Goal: Task Accomplishment & Management: Complete application form

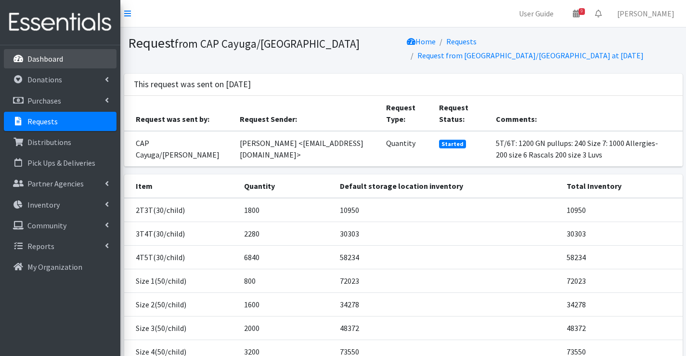
scroll to position [96, 0]
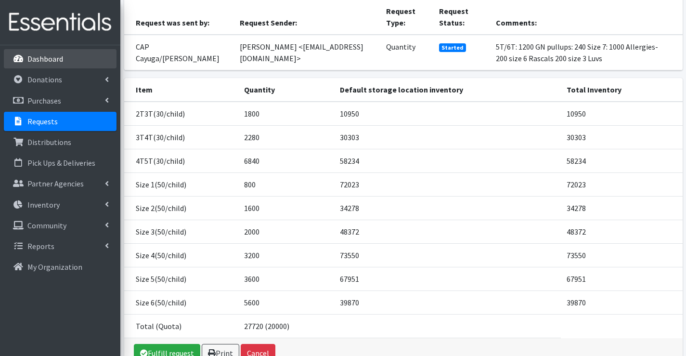
click at [55, 57] on p "Dashboard" at bounding box center [45, 59] width 36 height 10
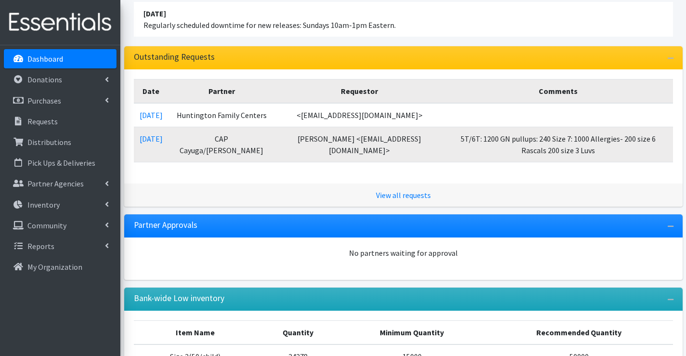
scroll to position [96, 0]
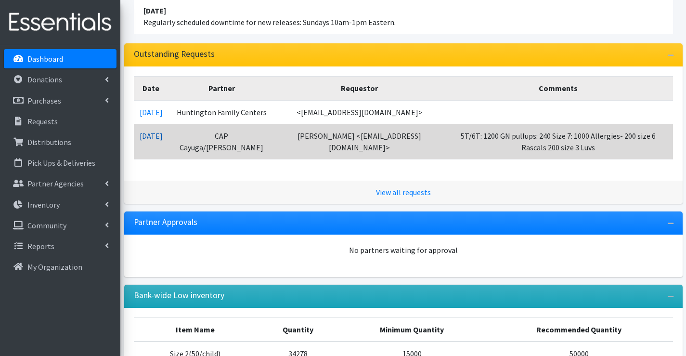
click at [158, 141] on link "09/05/2025" at bounding box center [151, 136] width 23 height 10
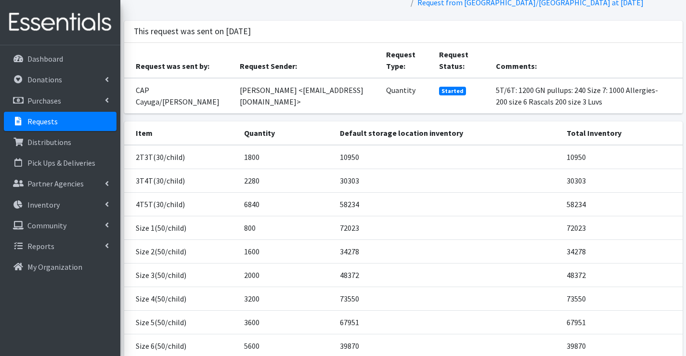
scroll to position [141, 0]
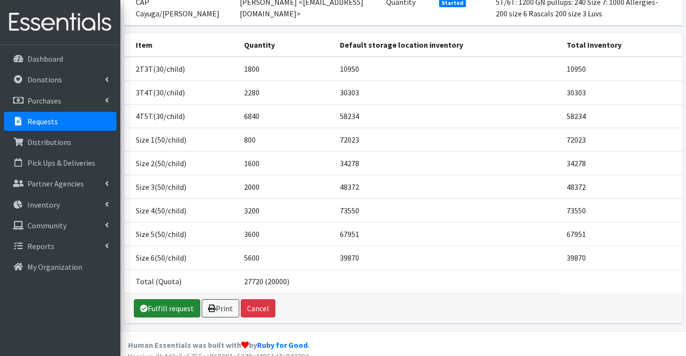
click at [156, 299] on link "Fulfill request" at bounding box center [167, 308] width 66 height 18
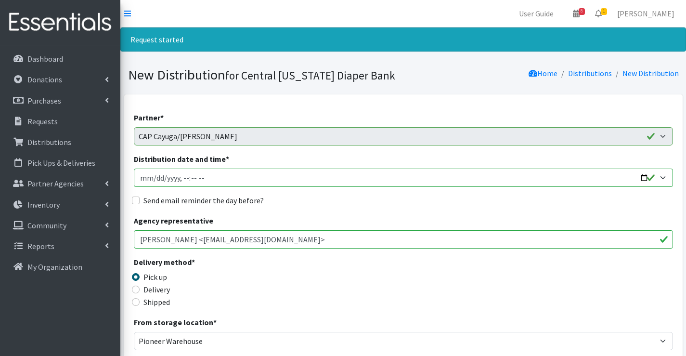
click at [154, 179] on input "Distribution date and time *" at bounding box center [403, 177] width 539 height 18
type input "2025-09-12T10:15"
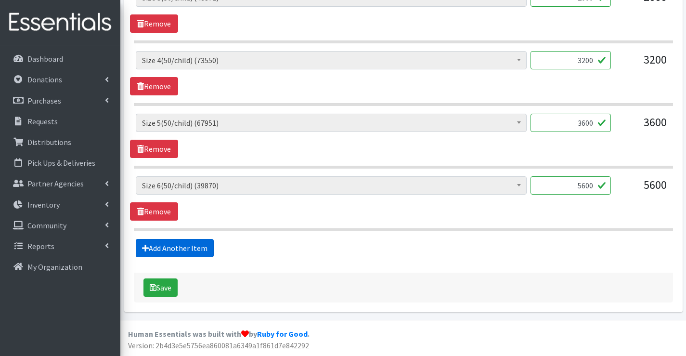
click at [181, 252] on link "Add Another Item" at bounding box center [175, 248] width 78 height 18
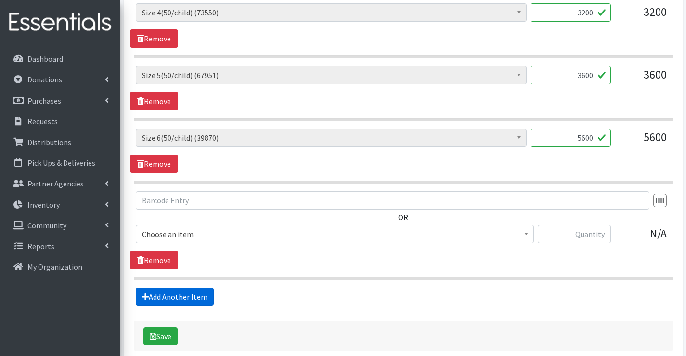
scroll to position [887, 0]
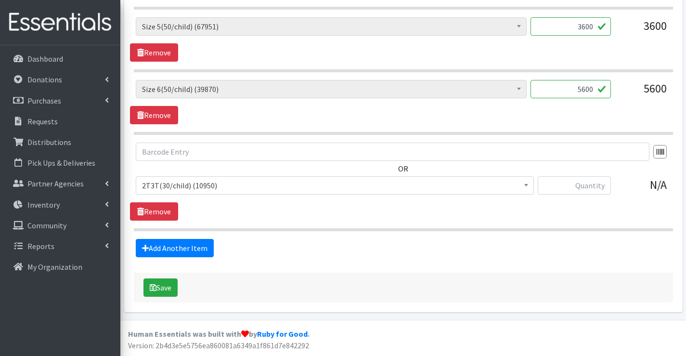
click at [196, 187] on span "2T3T(30/child) (10950)" at bounding box center [335, 185] width 386 height 13
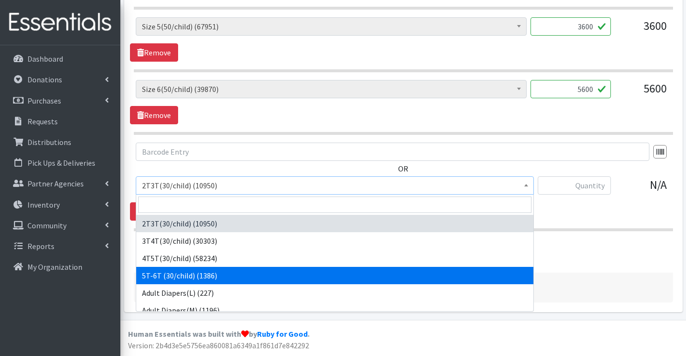
select select "14612"
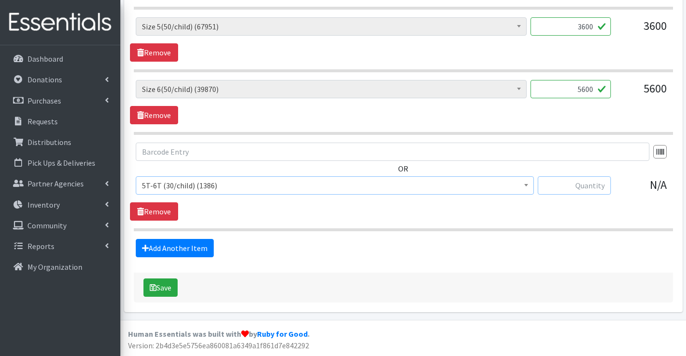
click at [594, 185] on input "text" at bounding box center [574, 185] width 73 height 18
type input "1200"
click at [168, 247] on link "Add Another Item" at bounding box center [175, 248] width 78 height 18
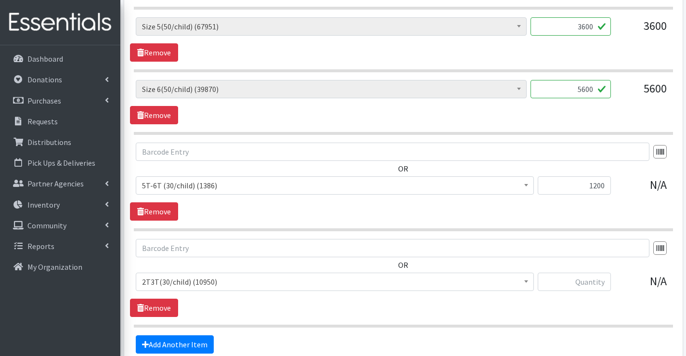
click at [199, 283] on span "2T3T(30/child) (10950)" at bounding box center [335, 281] width 386 height 13
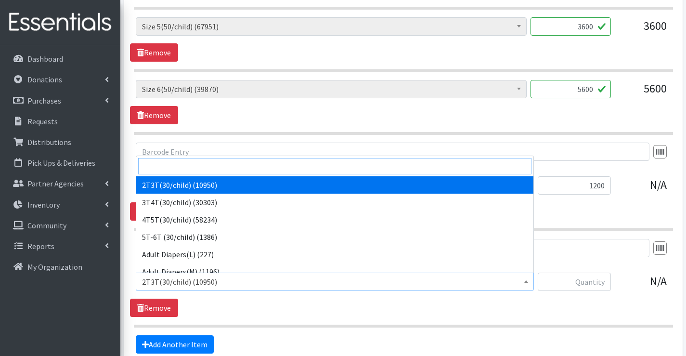
drag, startPoint x: 190, startPoint y: 166, endPoint x: 190, endPoint y: 161, distance: 4.8
click at [190, 165] on input "search" at bounding box center [334, 166] width 393 height 16
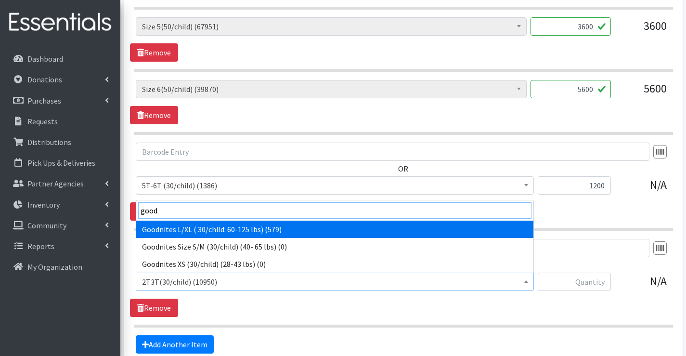
type input "good"
drag, startPoint x: 238, startPoint y: 231, endPoint x: 289, endPoint y: 234, distance: 51.1
select select "12591"
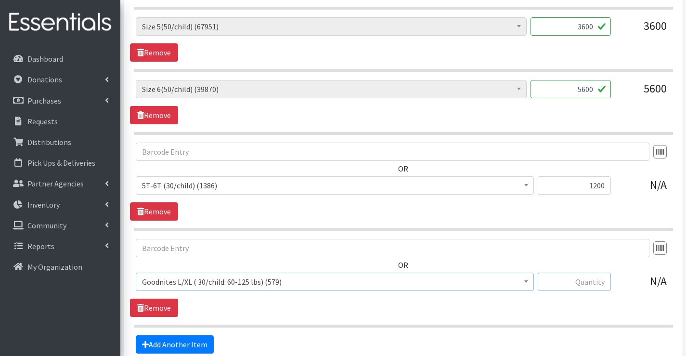
click at [584, 282] on input "text" at bounding box center [574, 281] width 73 height 18
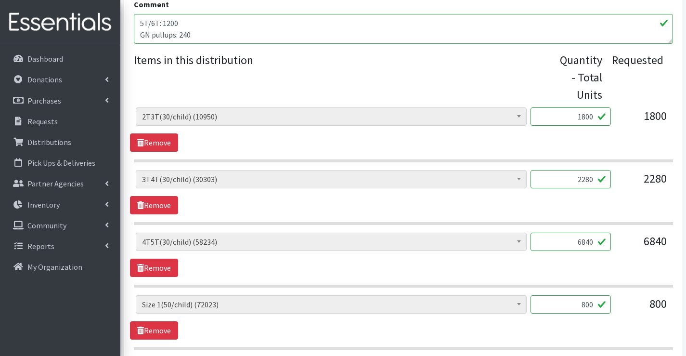
scroll to position [213, 0]
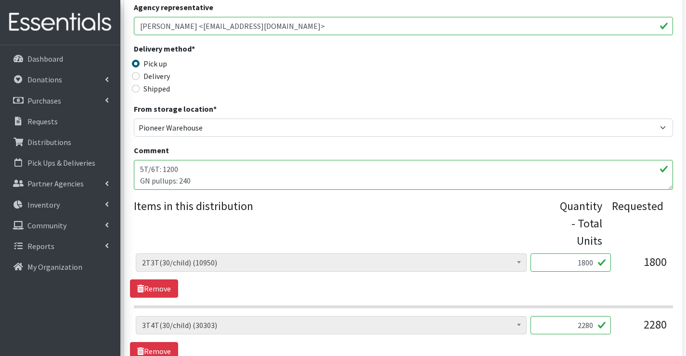
type input "240"
click at [235, 179] on textarea "5T/6T: 1200 GN pullups: 240 Size 7: 1000 Allergies- 200 size 6 Rascals 200 size…" at bounding box center [403, 175] width 539 height 30
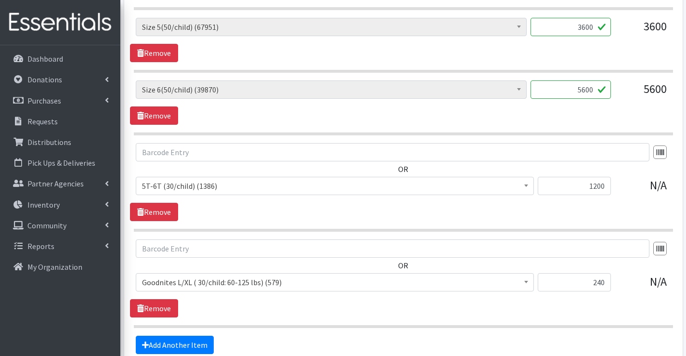
scroll to position [983, 0]
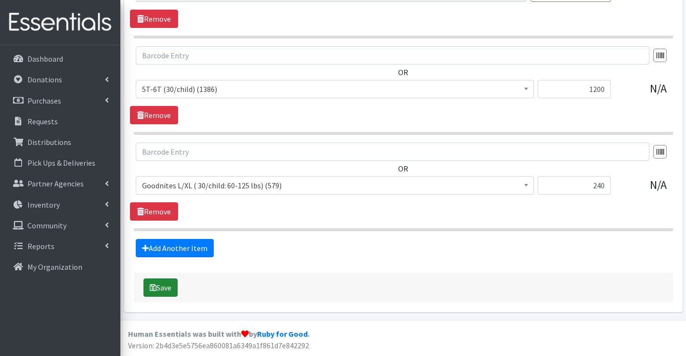
click at [167, 287] on button "Save" at bounding box center [160, 287] width 34 height 18
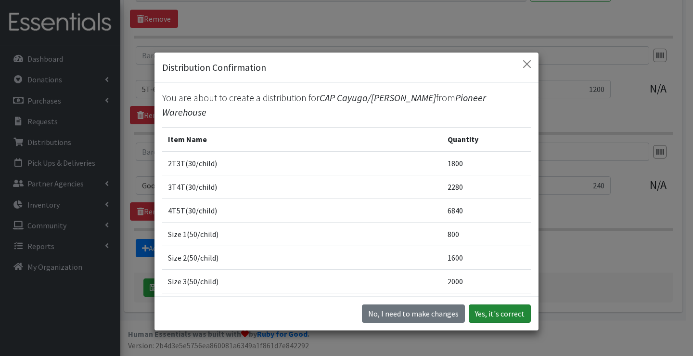
click at [478, 311] on button "Yes, it's correct" at bounding box center [500, 313] width 62 height 18
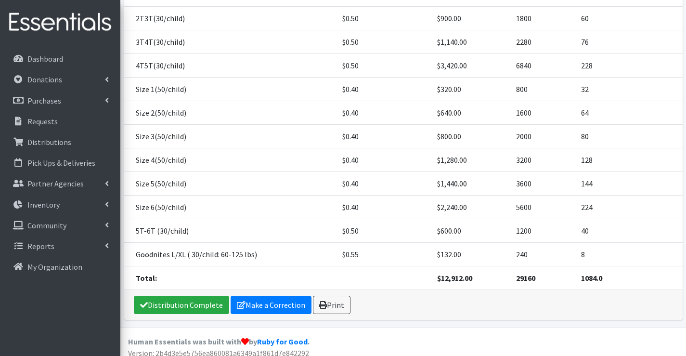
scroll to position [241, 0]
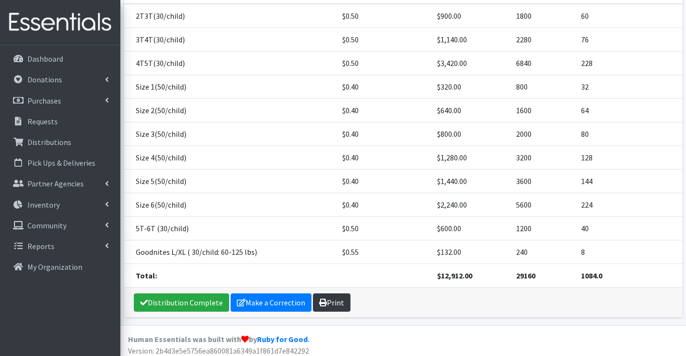
click at [339, 306] on link "Print" at bounding box center [332, 302] width 38 height 18
click at [268, 303] on link "Make a Correction" at bounding box center [271, 302] width 81 height 18
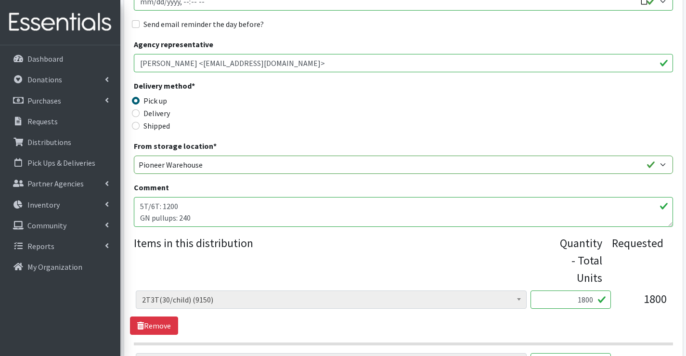
click at [208, 213] on textarea "5T/6T: 1200 GN pullups: 240 Size 7: 1000 Allergies- 200 size 6 Rascals 200 size…" at bounding box center [403, 212] width 539 height 30
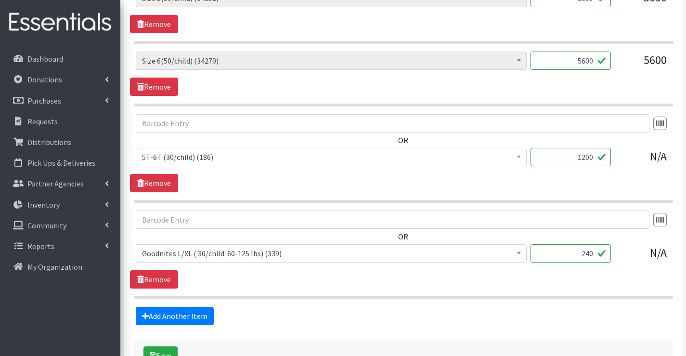
scroll to position [952, 0]
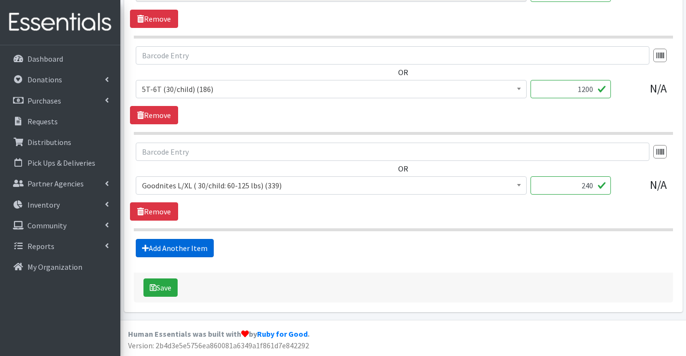
click at [170, 243] on link "Add Another Item" at bounding box center [175, 248] width 78 height 18
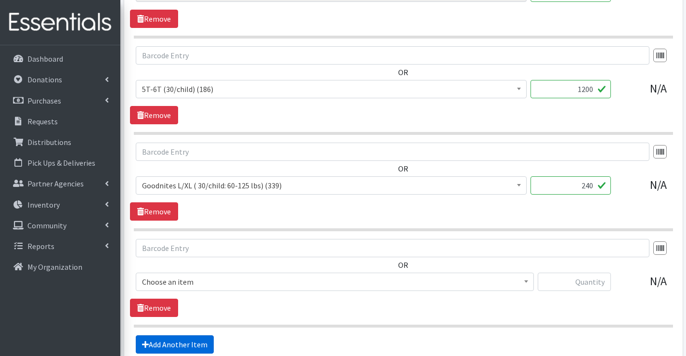
scroll to position [1048, 0]
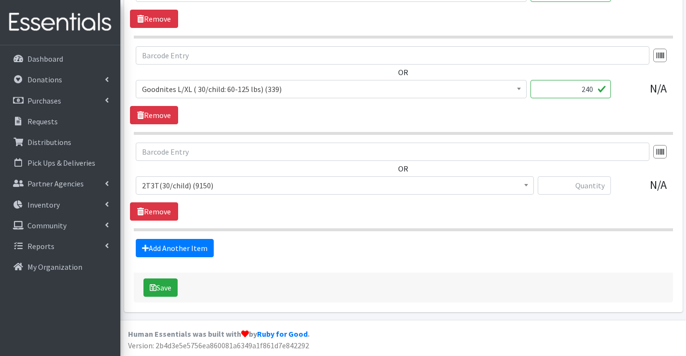
click at [186, 188] on span "2T3T(30/child) (9150)" at bounding box center [335, 185] width 386 height 13
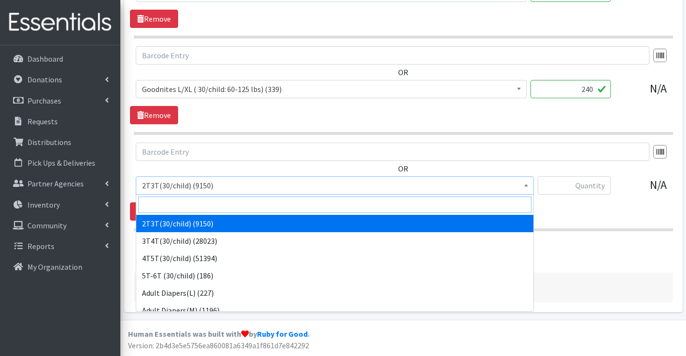
click at [179, 197] on input "search" at bounding box center [334, 204] width 393 height 16
type input "7"
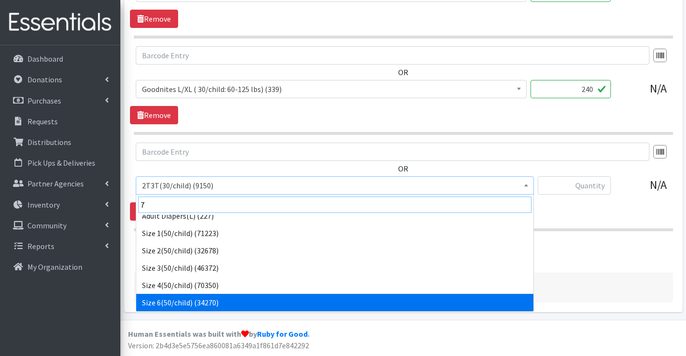
scroll to position [25, 0]
select select "6752"
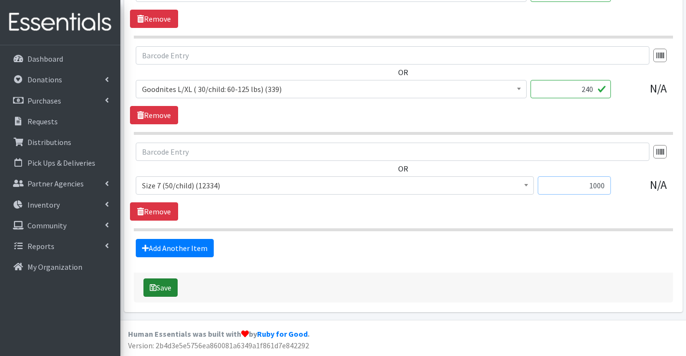
type input "1000"
click at [163, 288] on button "Save" at bounding box center [160, 287] width 34 height 18
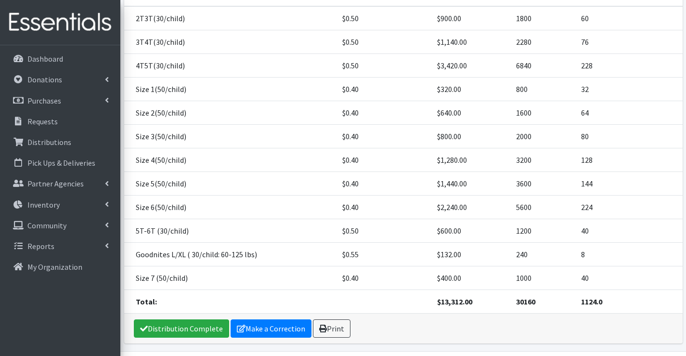
scroll to position [270, 0]
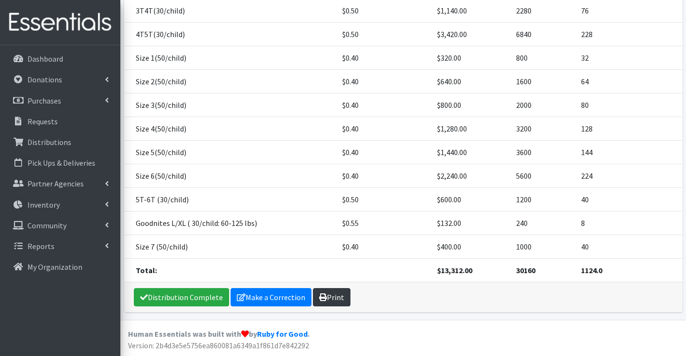
click at [342, 302] on link "Print" at bounding box center [332, 297] width 38 height 18
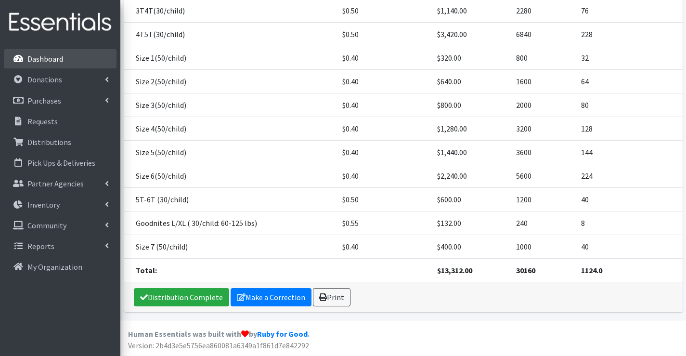
click at [33, 54] on p "Dashboard" at bounding box center [45, 59] width 36 height 10
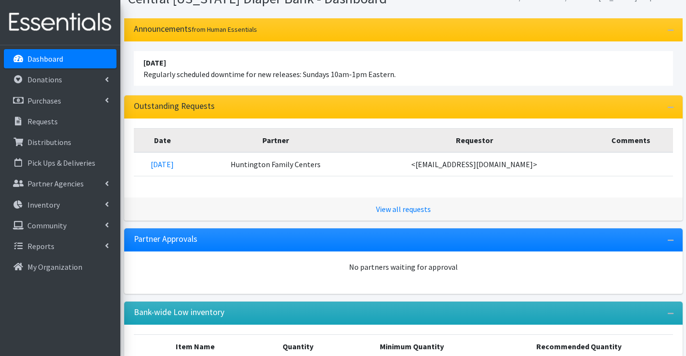
scroll to position [96, 0]
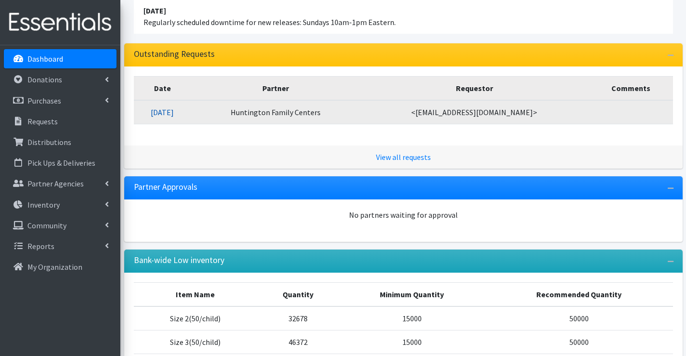
click at [174, 110] on link "09/10/2025" at bounding box center [162, 112] width 23 height 10
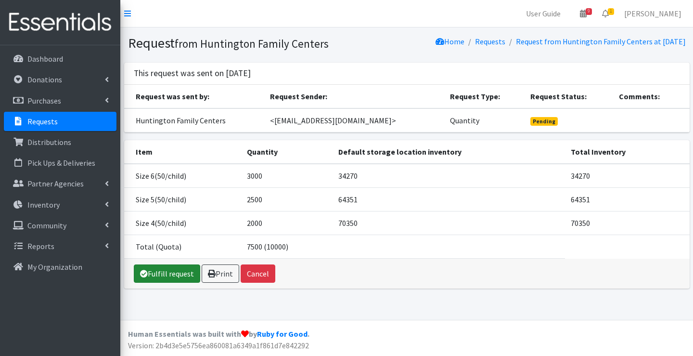
click at [168, 281] on link "Fulfill request" at bounding box center [167, 273] width 66 height 18
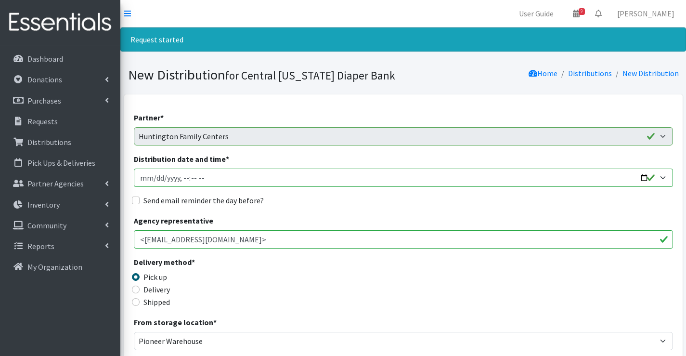
click at [155, 179] on input "Distribution date and time *" at bounding box center [403, 177] width 539 height 18
type input "[DATE]T11:00"
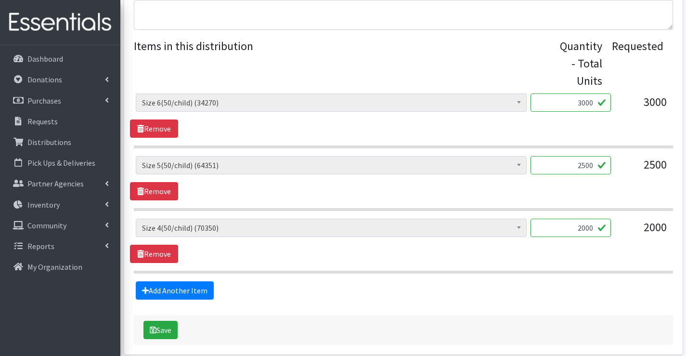
scroll to position [415, 0]
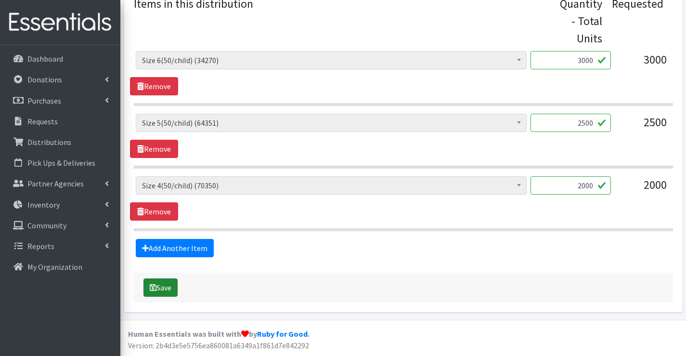
click at [165, 288] on button "Save" at bounding box center [160, 287] width 34 height 18
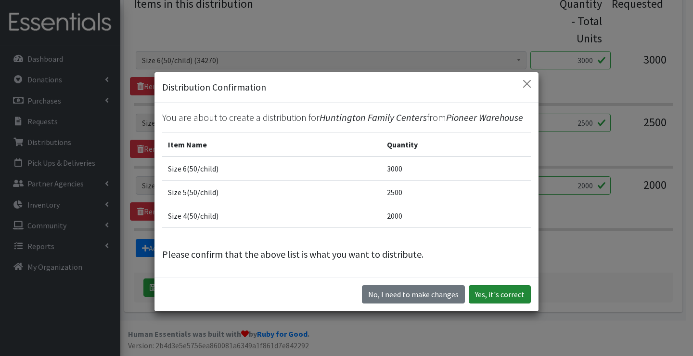
click at [487, 301] on button "Yes, it's correct" at bounding box center [500, 294] width 62 height 18
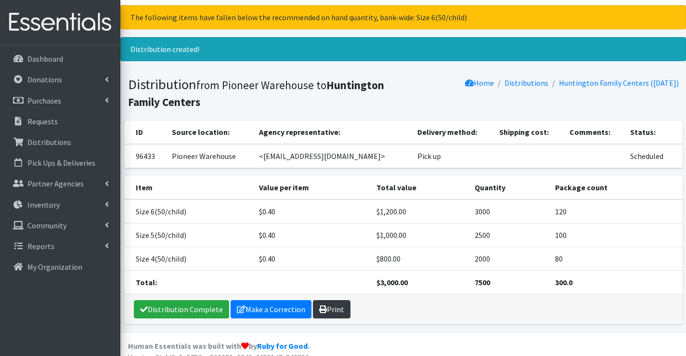
scroll to position [34, 0]
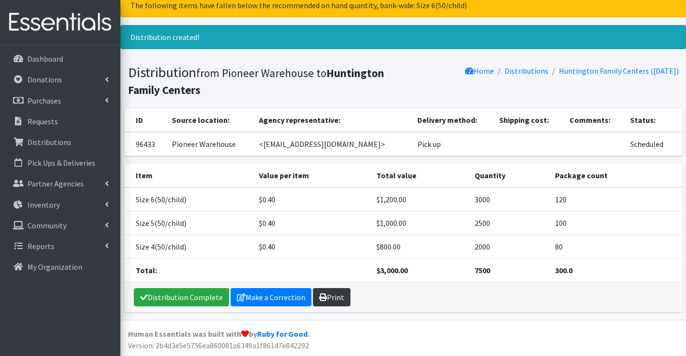
click at [326, 297] on link "Print" at bounding box center [332, 297] width 38 height 18
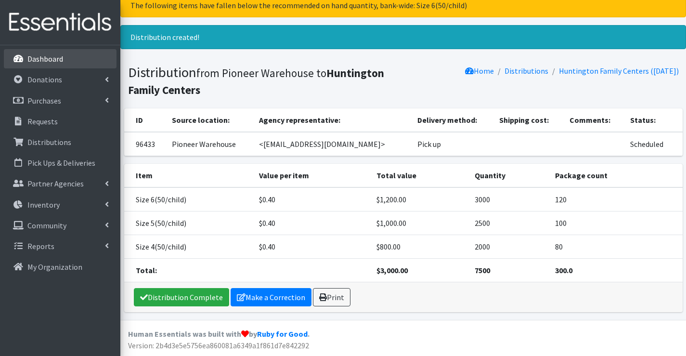
click at [31, 55] on p "Dashboard" at bounding box center [45, 59] width 36 height 10
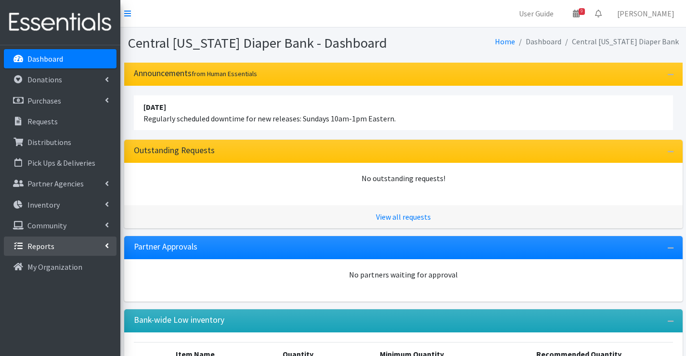
click at [57, 239] on link "Reports" at bounding box center [60, 245] width 113 height 19
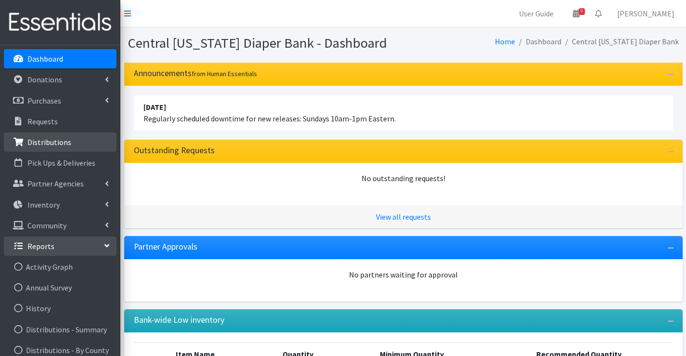
click at [68, 141] on p "Distributions" at bounding box center [49, 142] width 44 height 10
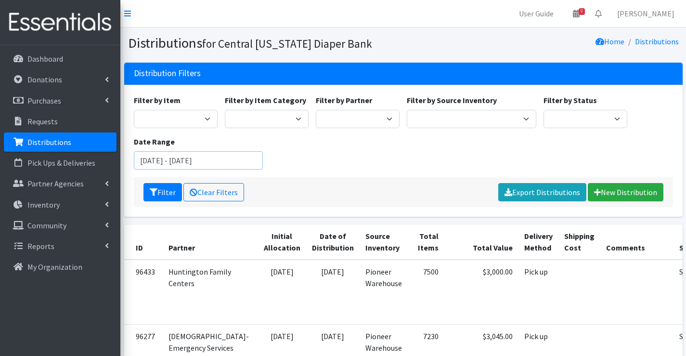
click at [181, 155] on input "[DATE] - [DATE]" at bounding box center [198, 160] width 129 height 18
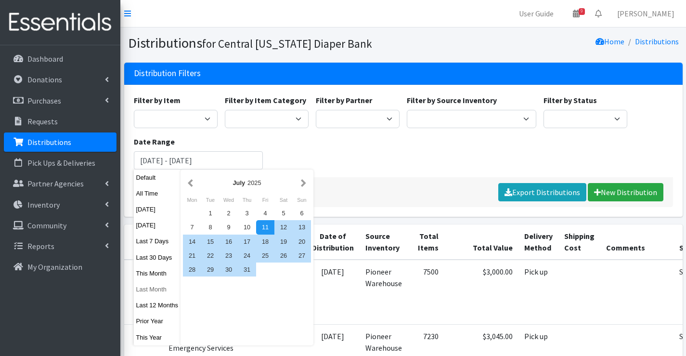
click at [159, 287] on button "Last Month" at bounding box center [157, 289] width 47 height 14
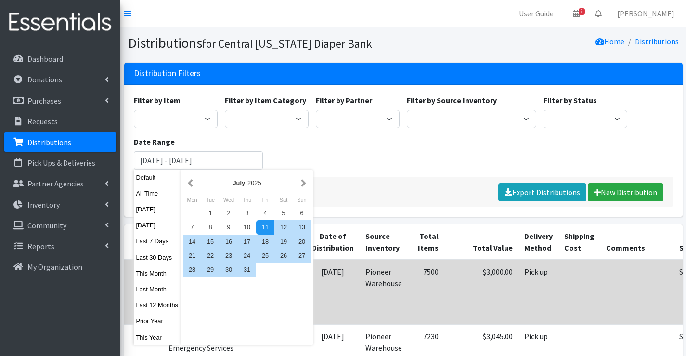
type input "[DATE] - [DATE]"
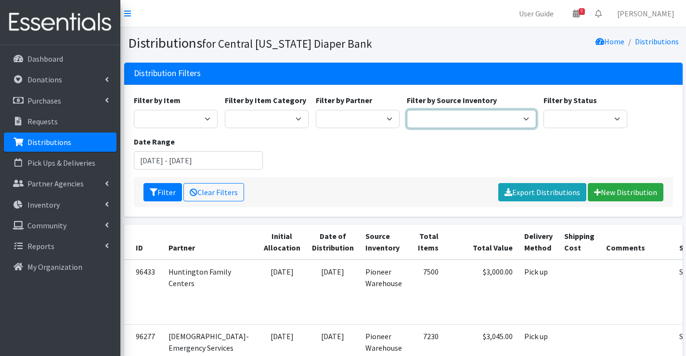
click at [462, 116] on select "Pioneer Warehouse TANF" at bounding box center [471, 119] width 129 height 18
select select "39"
click at [407, 110] on select "Pioneer Warehouse TANF" at bounding box center [471, 119] width 129 height 18
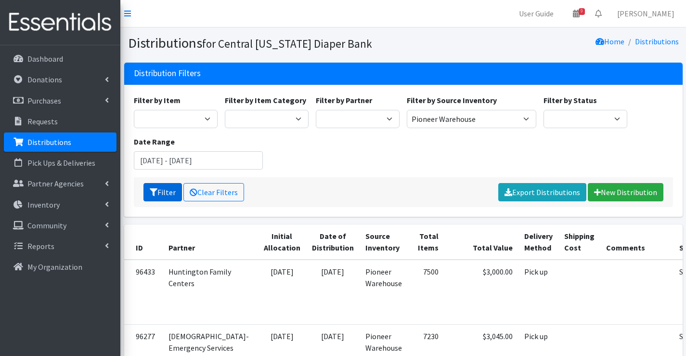
click at [160, 194] on button "Filter" at bounding box center [162, 192] width 39 height 18
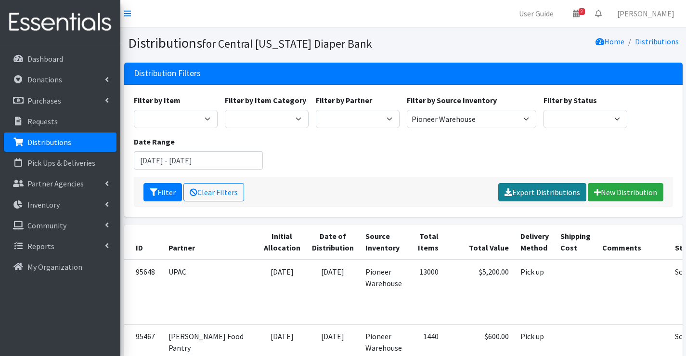
click at [538, 192] on link "Export Distributions" at bounding box center [542, 192] width 88 height 18
